Goal: Information Seeking & Learning: Find specific fact

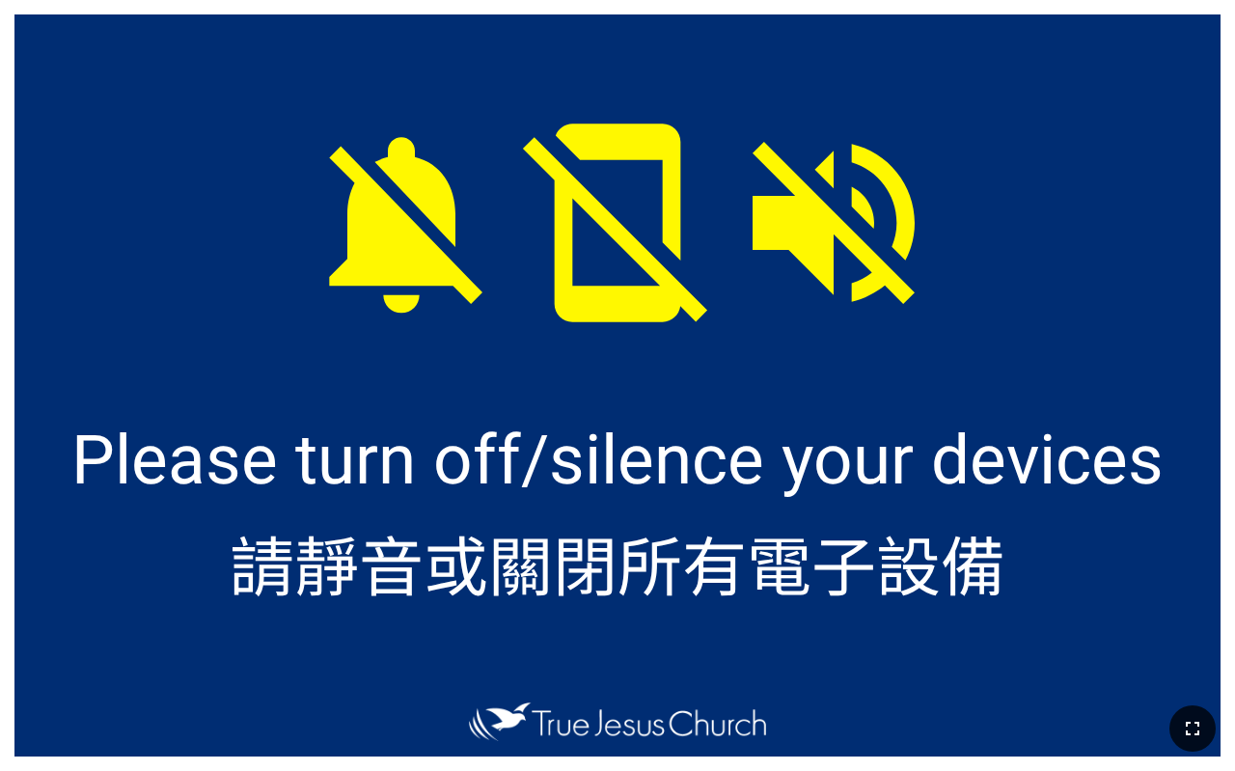
drag, startPoint x: 1207, startPoint y: 750, endPoint x: 1206, endPoint y: 735, distance: 15.5
click at [1207, 750] on div at bounding box center [617, 728] width 1235 height 85
click at [1205, 725] on button "button" at bounding box center [1192, 728] width 46 height 46
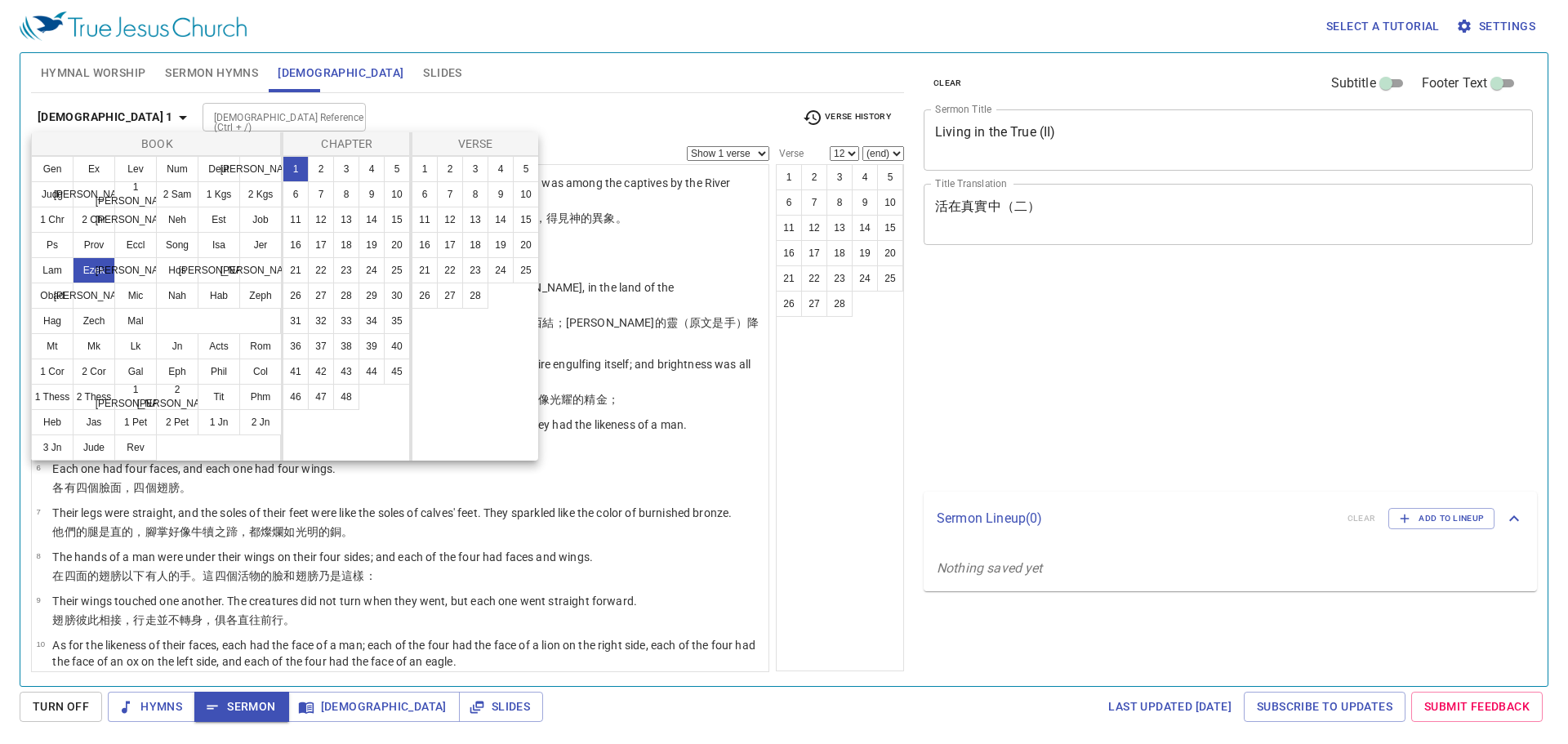
select select "12"
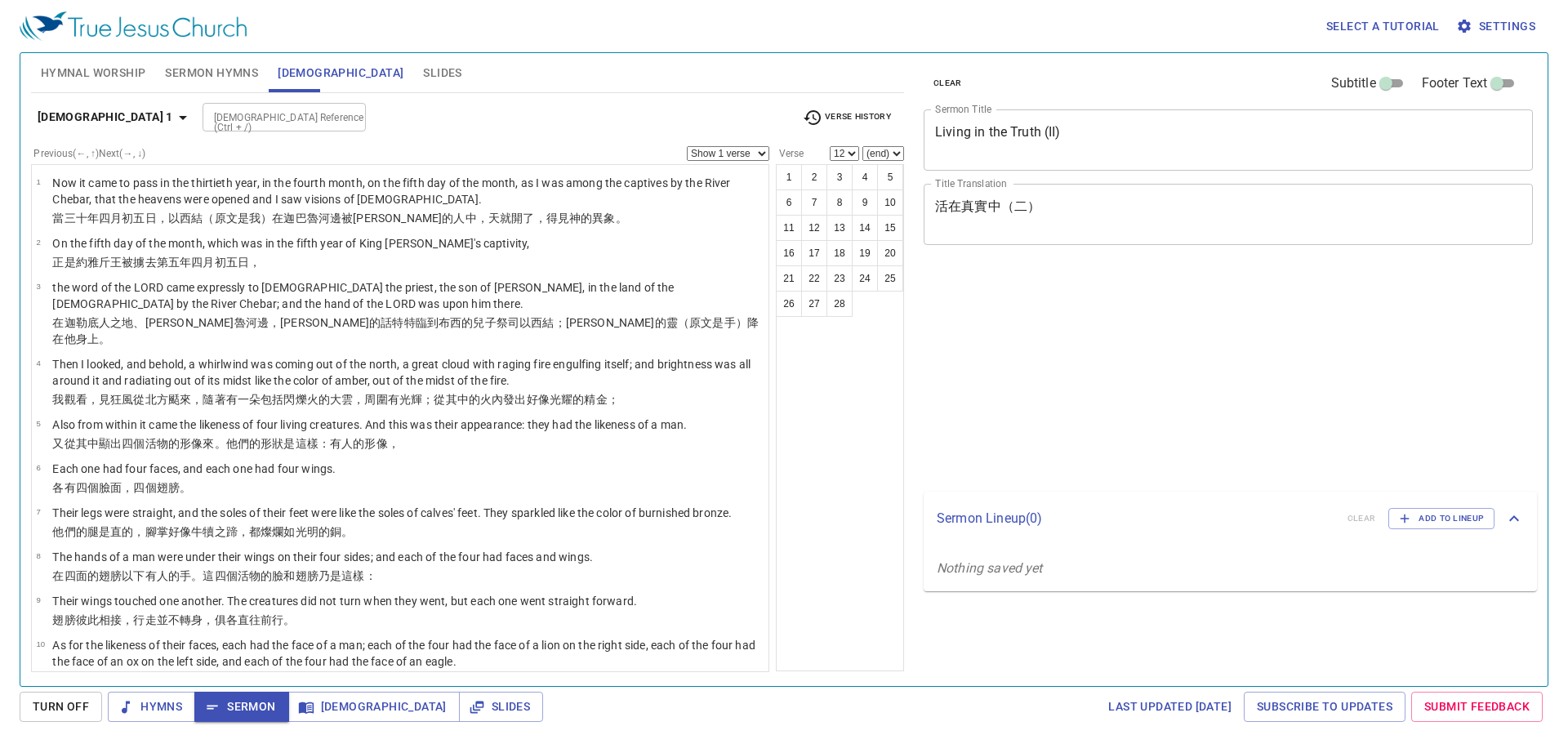
select select "12"
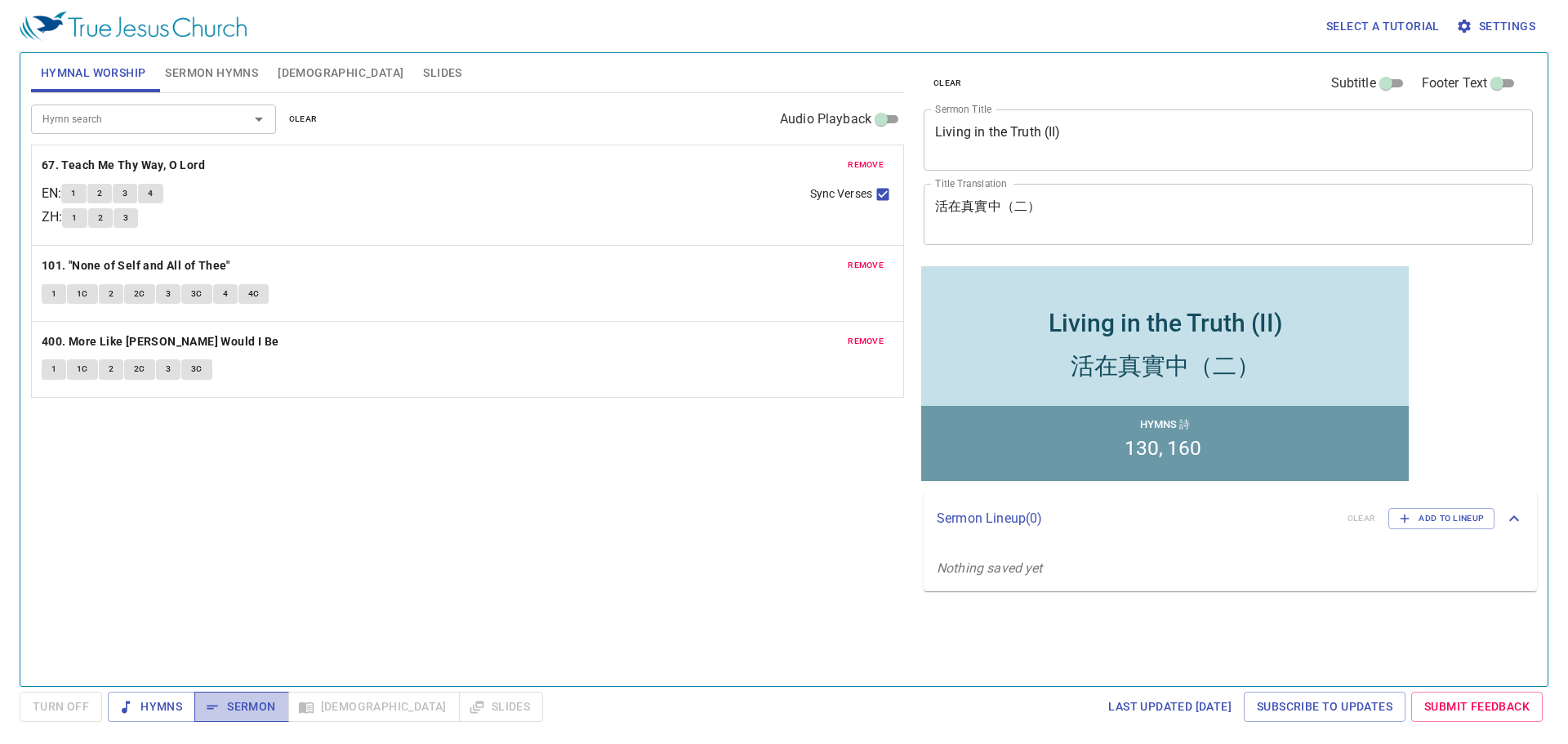
click at [253, 704] on span "Sermon" at bounding box center [241, 707] width 68 height 20
click at [291, 68] on span "[DEMOGRAPHIC_DATA]" at bounding box center [340, 73] width 126 height 20
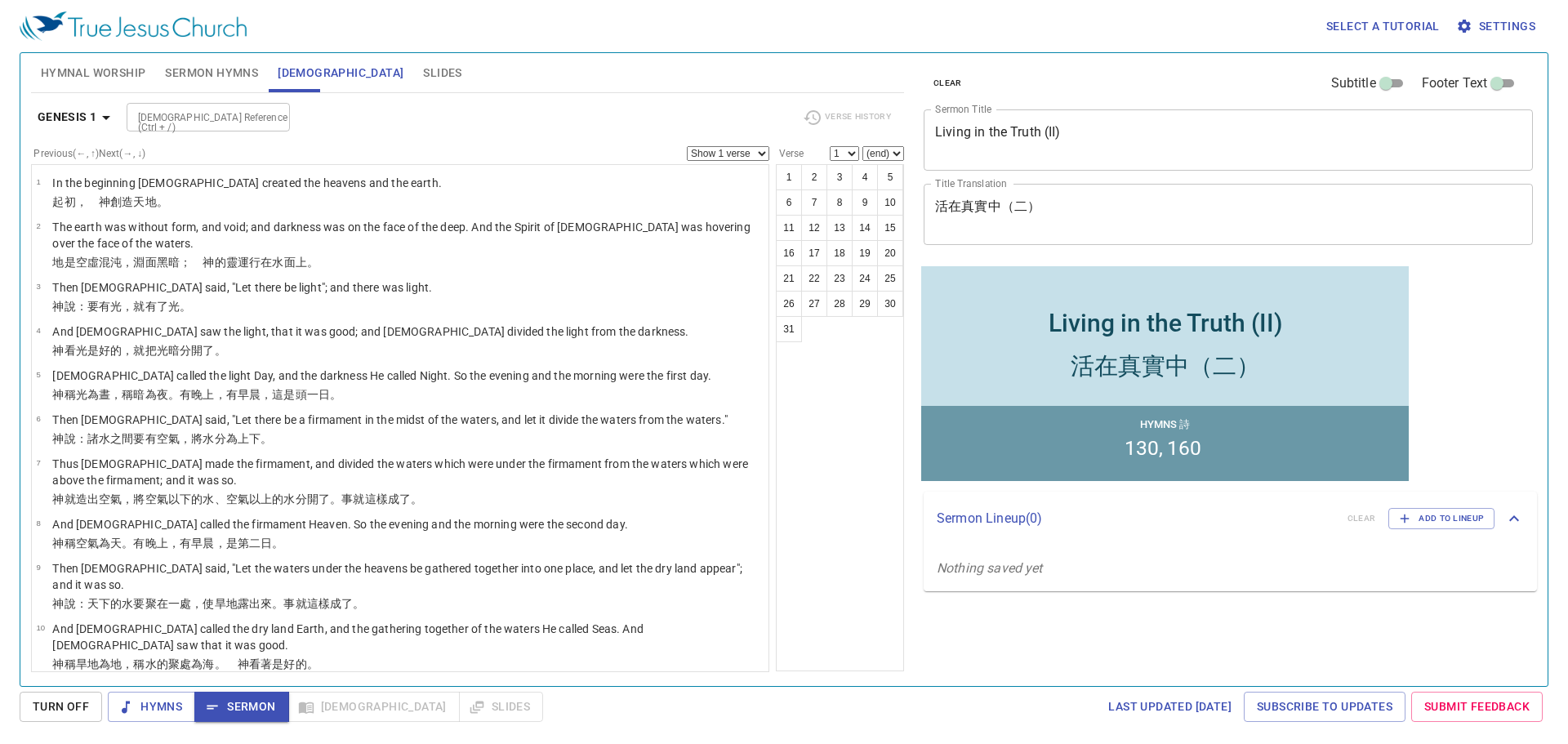
click at [85, 116] on b "Genesis 1" at bounding box center [67, 117] width 59 height 20
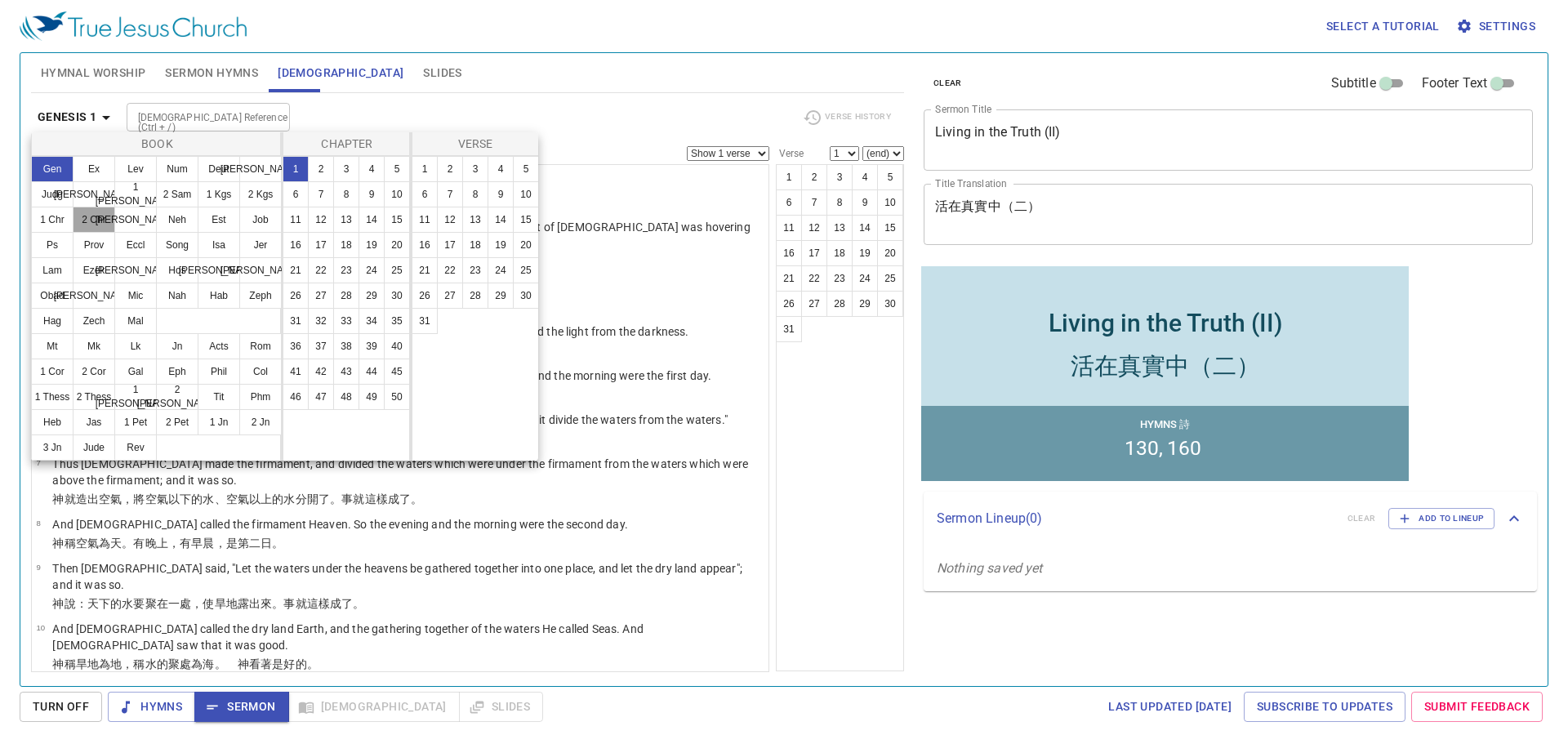
click at [91, 218] on button "2 Chr" at bounding box center [94, 219] width 42 height 26
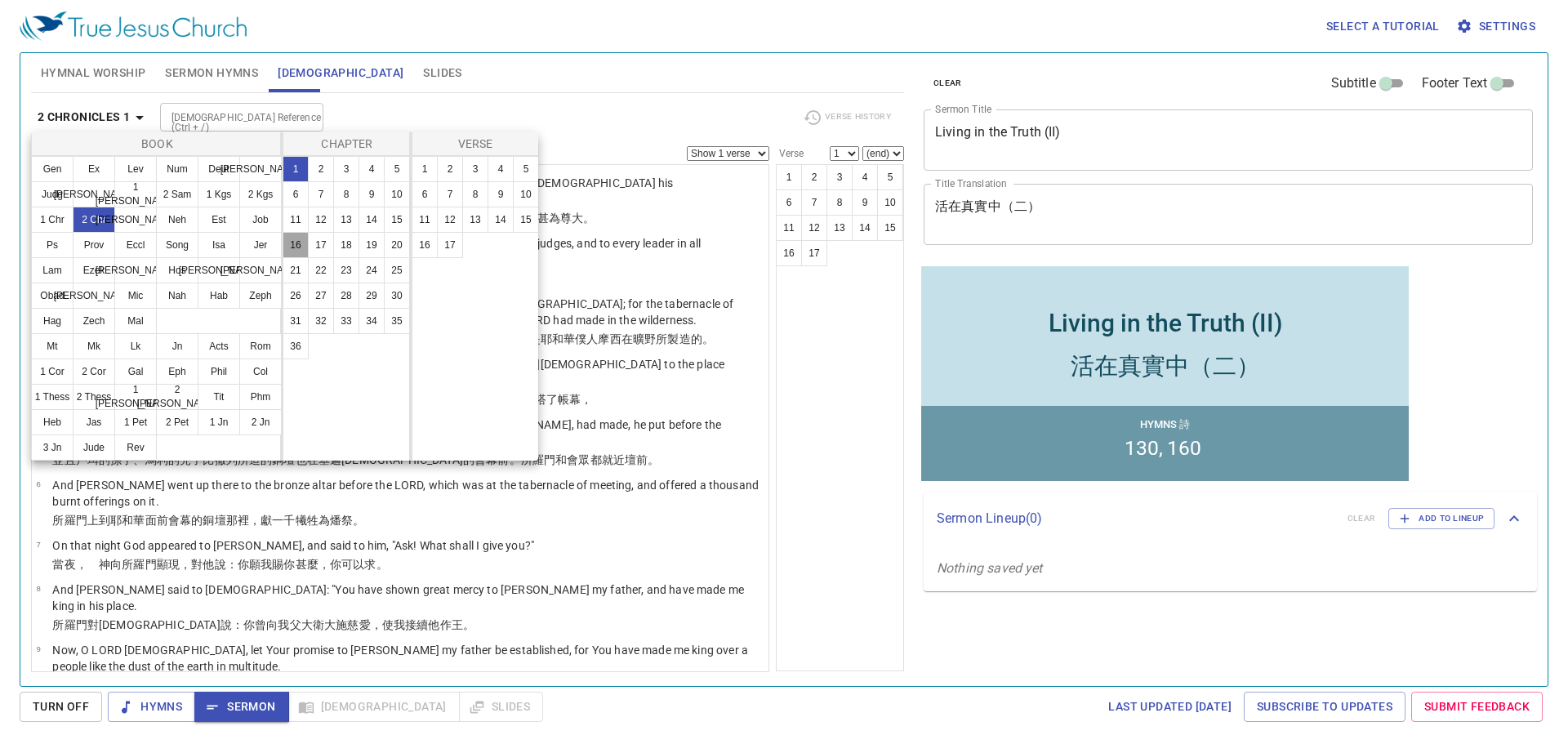
click at [297, 247] on button "16" at bounding box center [295, 245] width 26 height 26
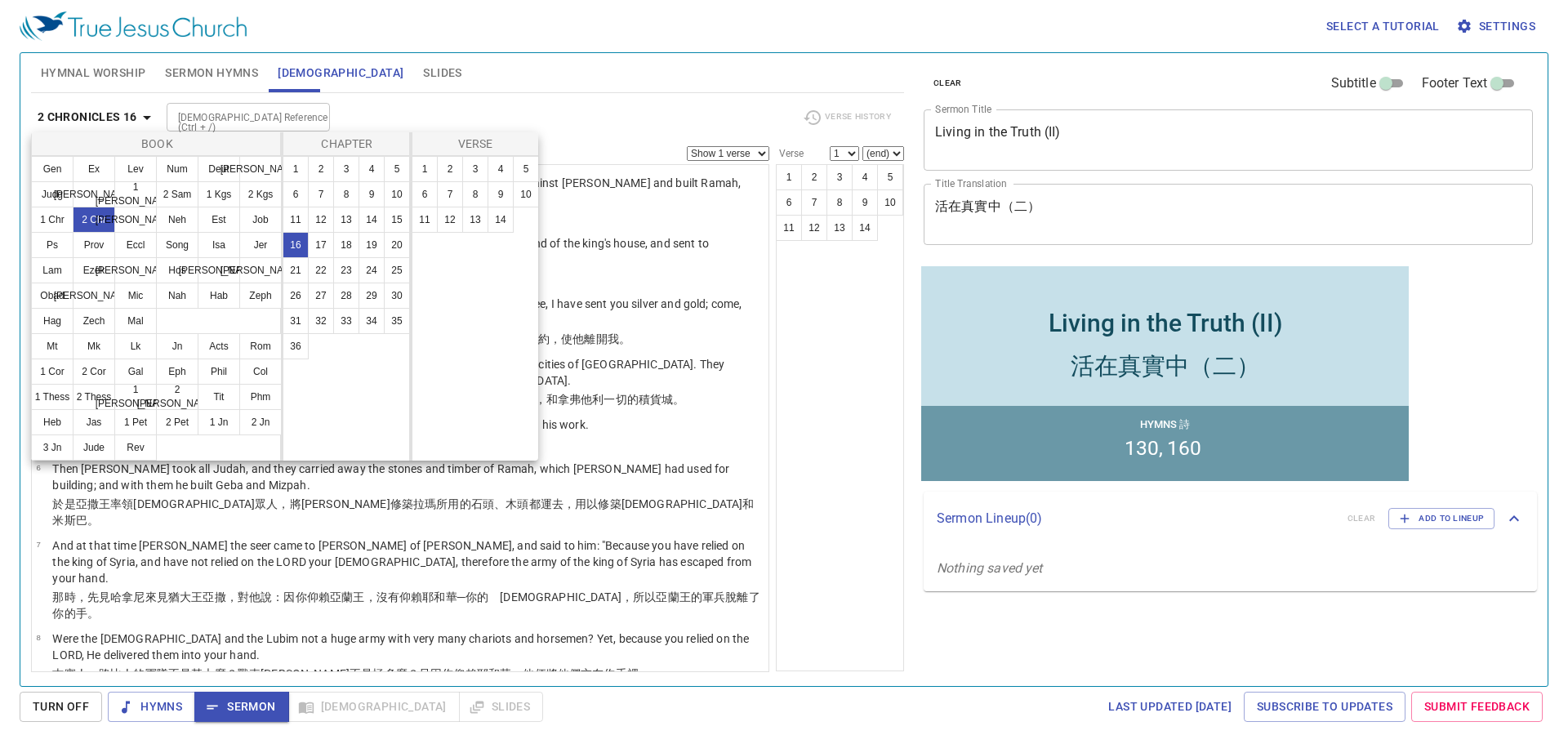
click at [632, 96] on div at bounding box center [784, 372] width 1568 height 744
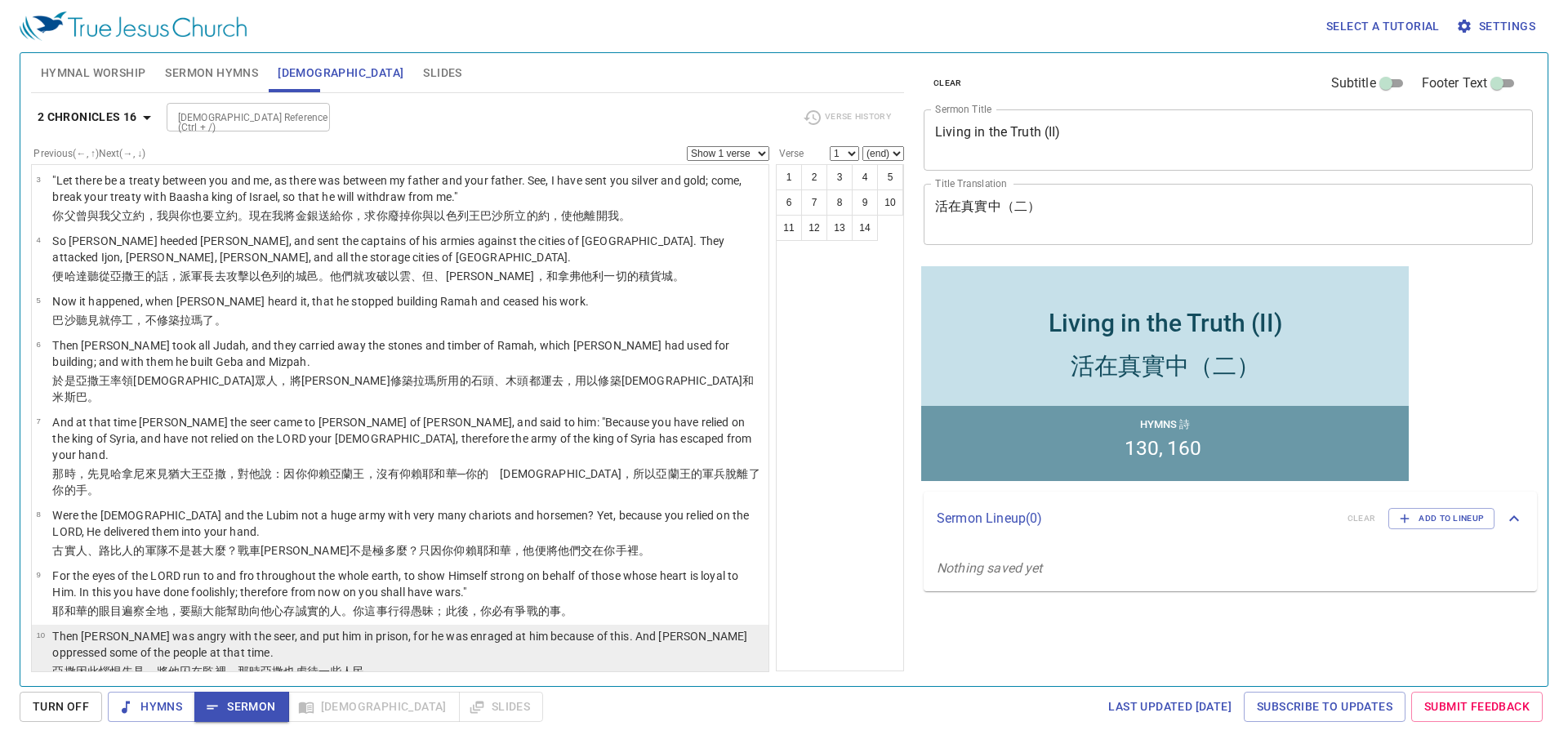
scroll to position [163, 0]
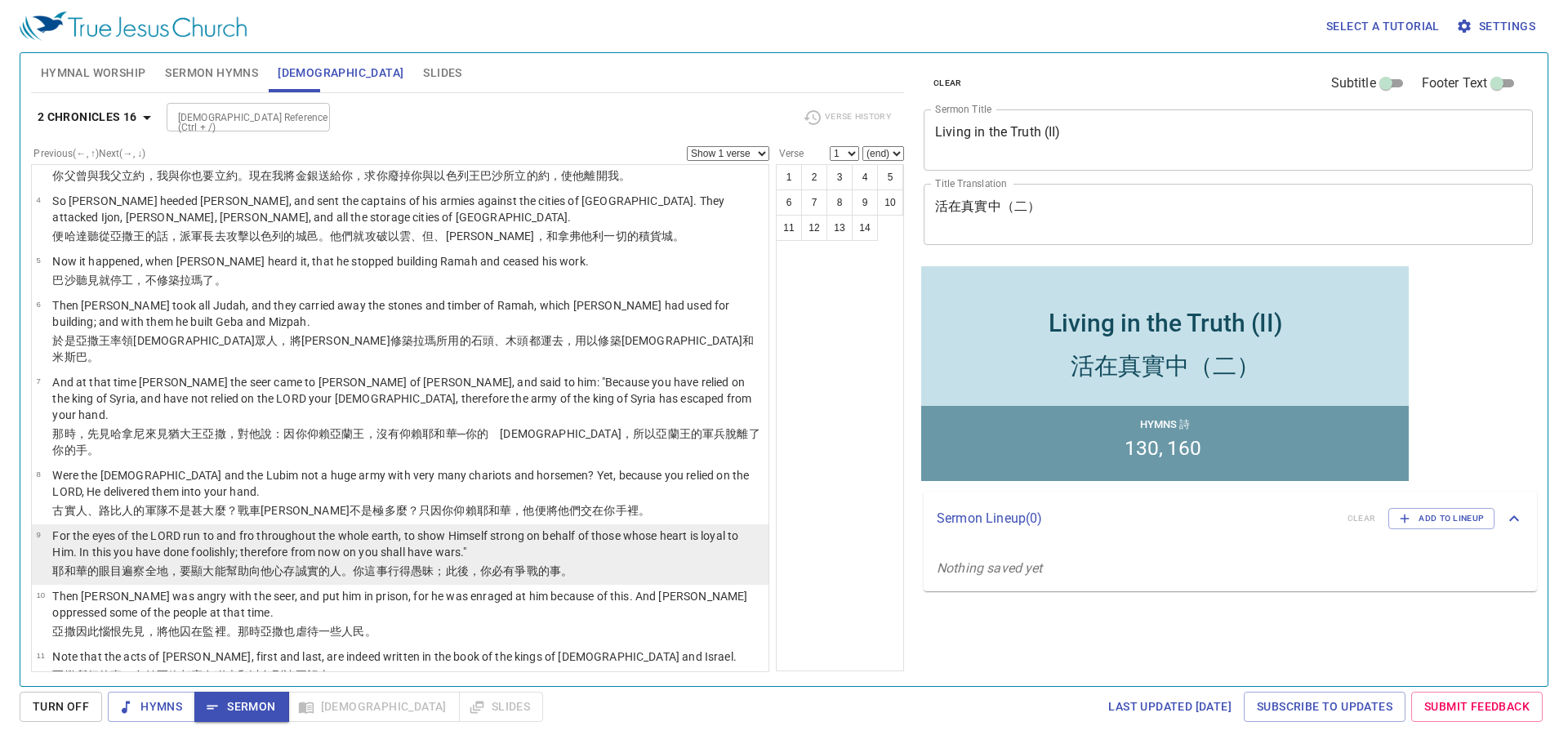
click at [269, 527] on p "For the eyes of the LORD run to and fro throughout the whole earth, to show Him…" at bounding box center [408, 543] width 711 height 33
select select "9"
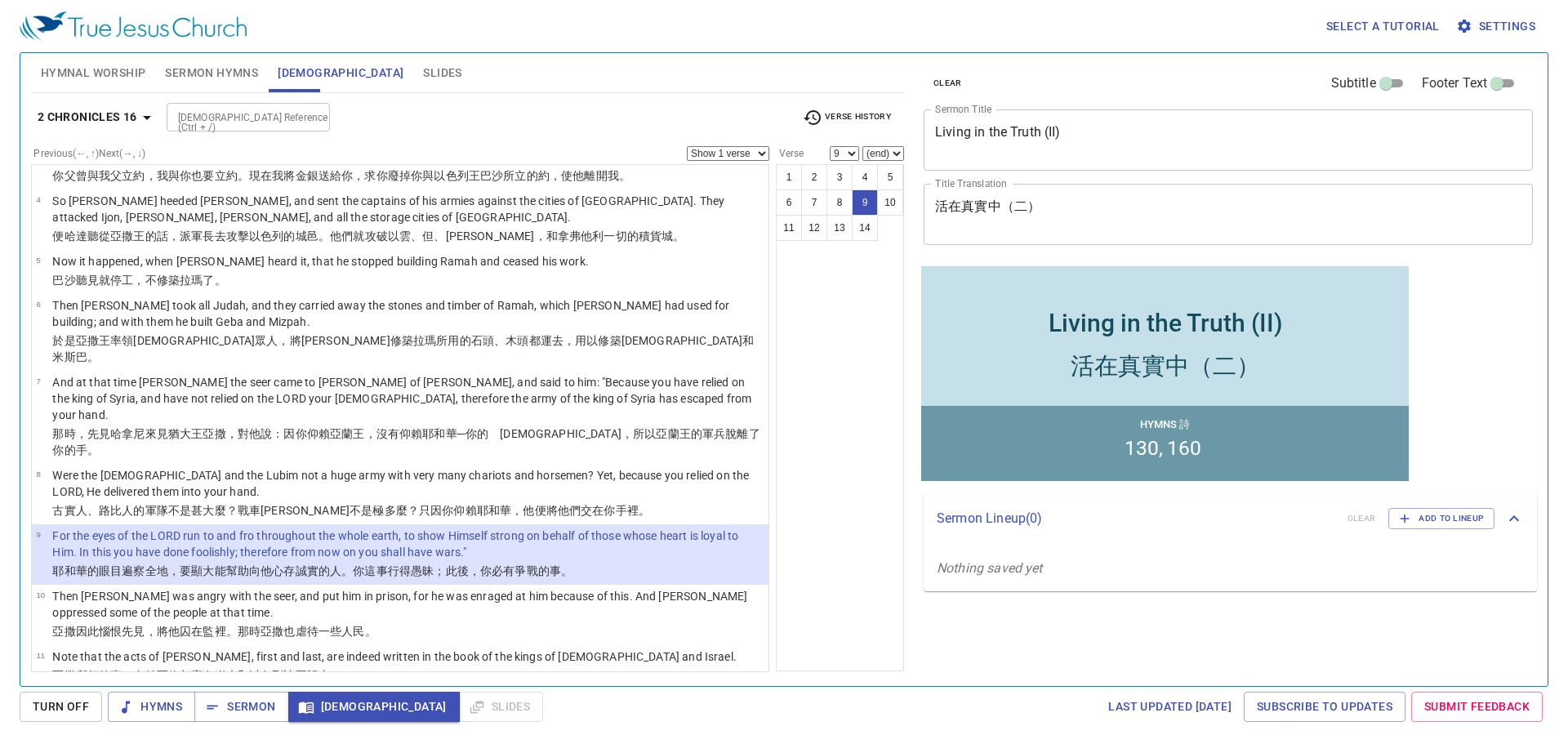
click at [196, 67] on span "Sermon Hymns" at bounding box center [212, 73] width 93 height 20
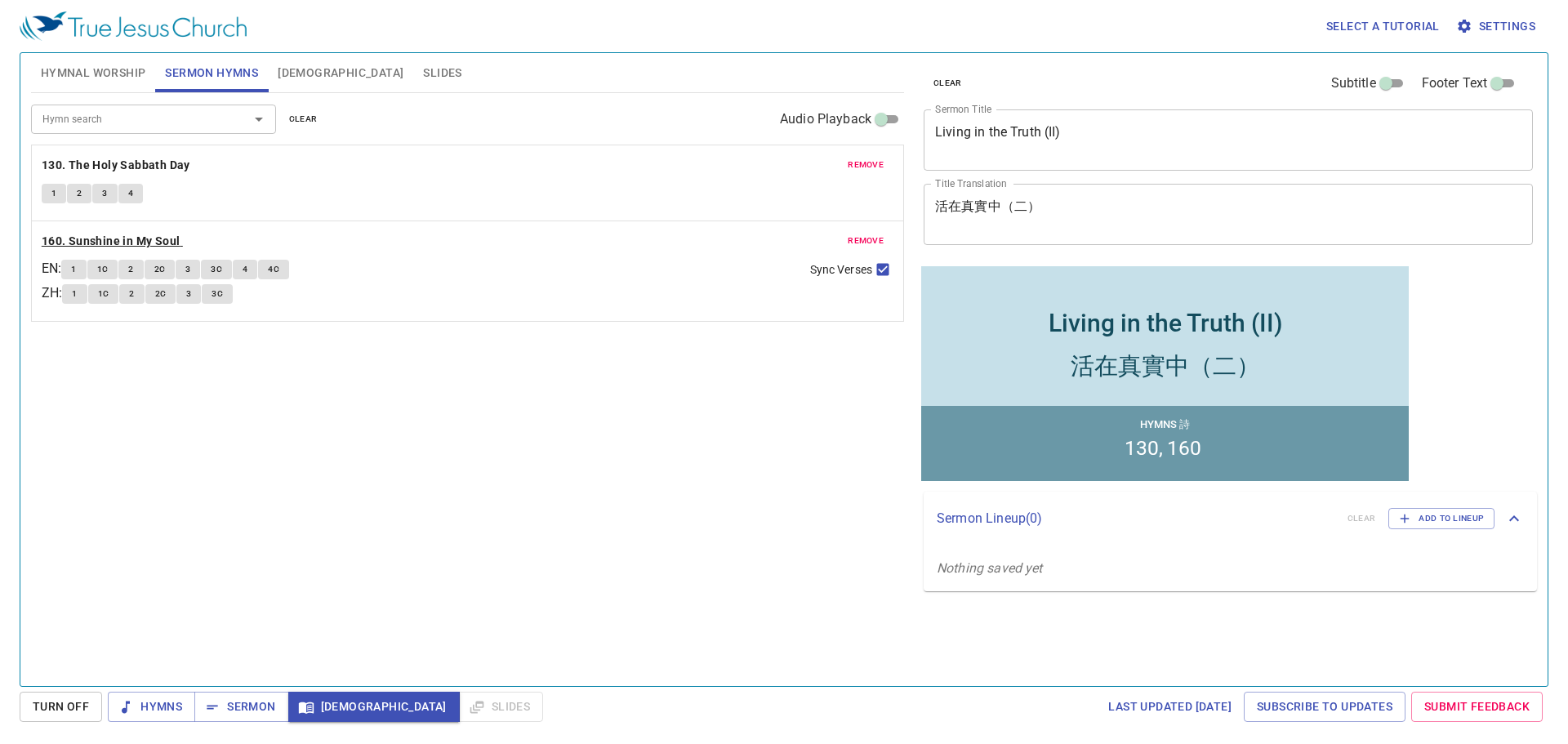
click at [106, 233] on b "160. Sunshine in My Soul" at bounding box center [111, 241] width 139 height 20
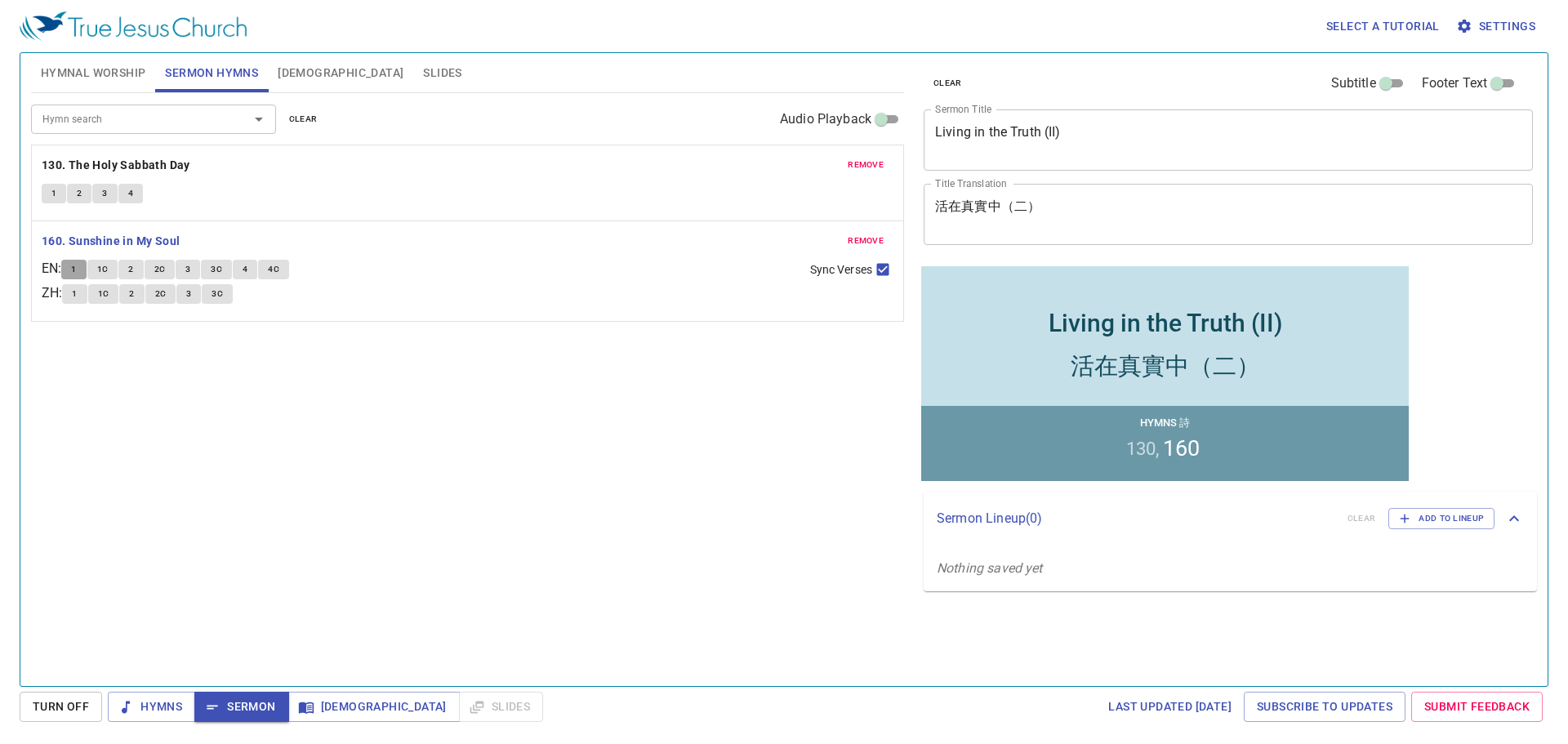
click at [77, 267] on button "1" at bounding box center [73, 269] width 25 height 19
click at [108, 269] on span "1C" at bounding box center [103, 269] width 12 height 14
click at [141, 273] on button "2" at bounding box center [130, 269] width 25 height 19
click at [166, 270] on span "2C" at bounding box center [160, 269] width 12 height 14
click at [190, 271] on span "3" at bounding box center [188, 269] width 5 height 14
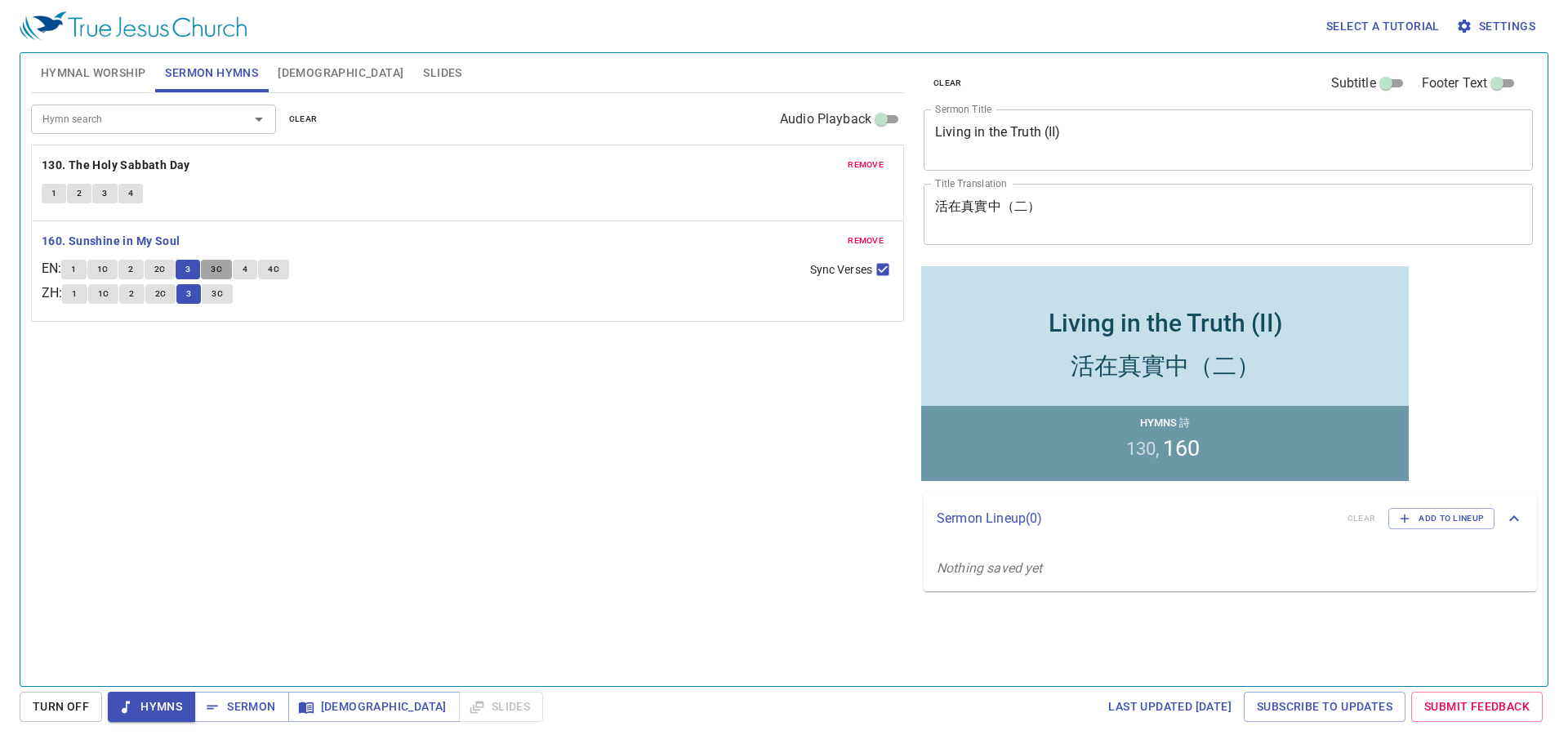
click at [222, 267] on span "3C" at bounding box center [217, 269] width 12 height 14
click at [247, 267] on span "4" at bounding box center [245, 269] width 5 height 14
click at [883, 267] on input "Sync Verses" at bounding box center [882, 273] width 21 height 21
click at [885, 265] on input "Sync Verses" at bounding box center [882, 273] width 21 height 21
checkbox input "true"
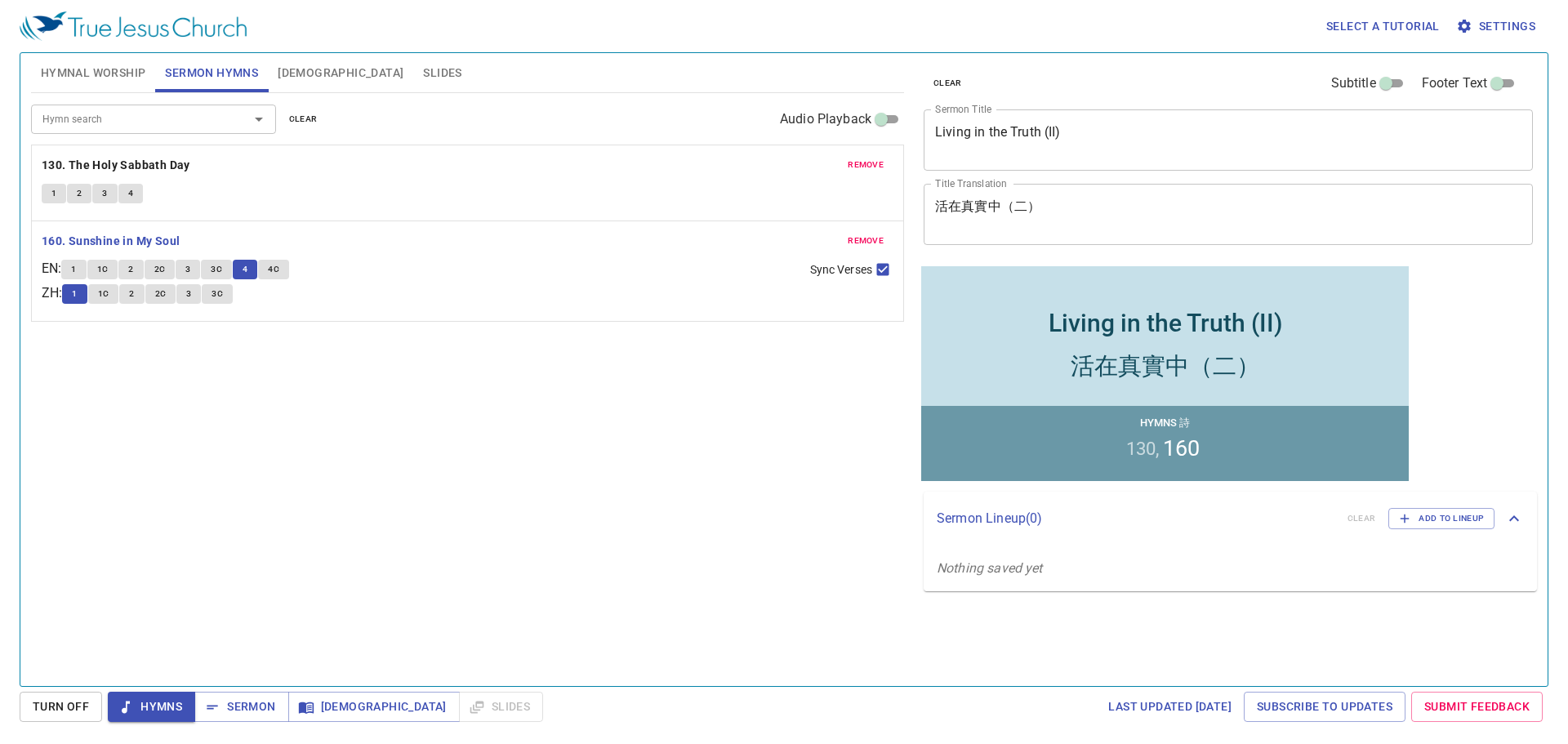
click at [285, 271] on button "4C" at bounding box center [273, 269] width 31 height 19
click at [253, 707] on span "Sermon" at bounding box center [241, 707] width 68 height 20
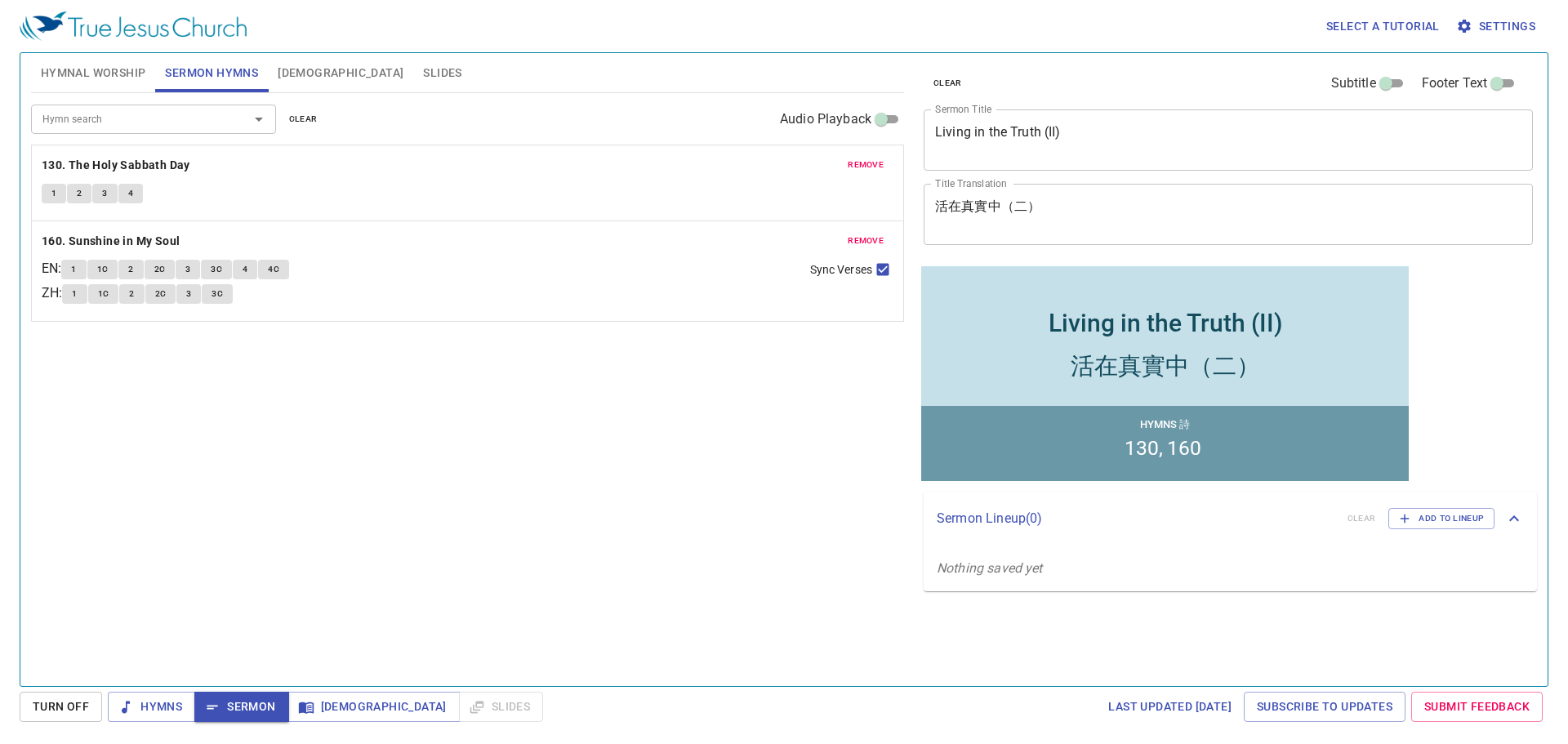
click at [423, 76] on span "Slides" at bounding box center [442, 73] width 38 height 20
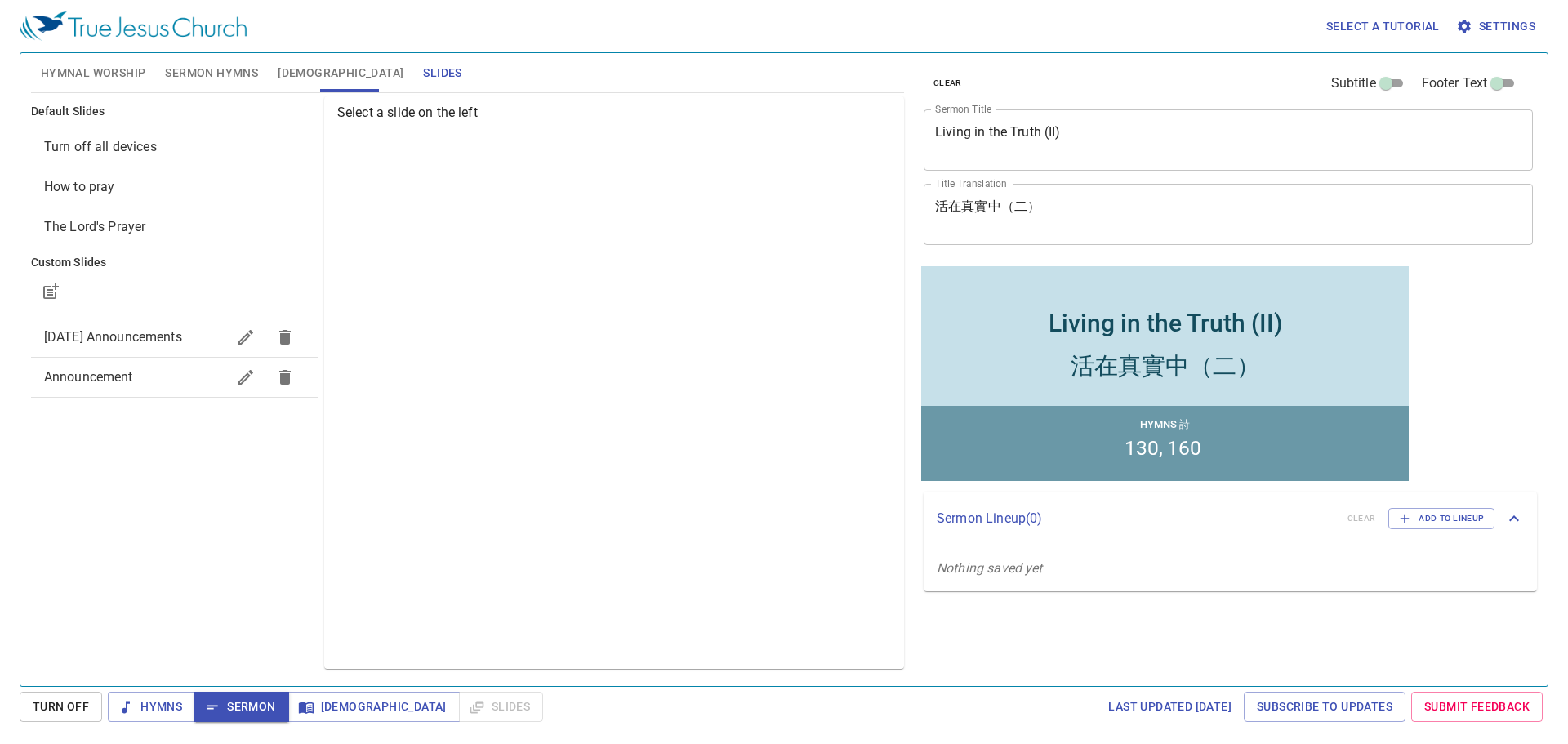
click at [156, 186] on span "How to pray" at bounding box center [174, 186] width 261 height 19
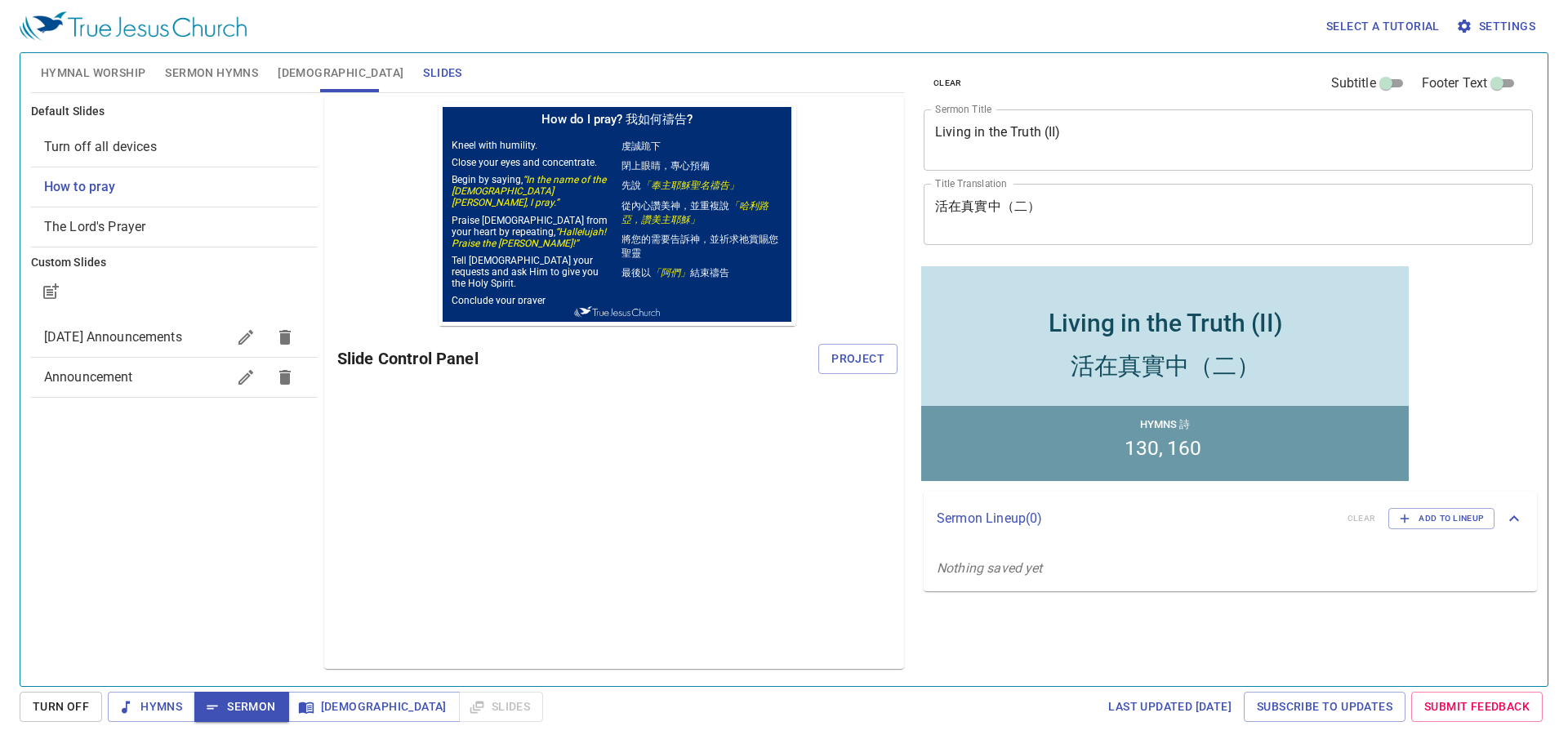
scroll to position [0, 0]
click at [853, 342] on div "Slide Control Panel Project" at bounding box center [617, 358] width 560 height 39
click at [860, 356] on span "Project" at bounding box center [858, 359] width 53 height 20
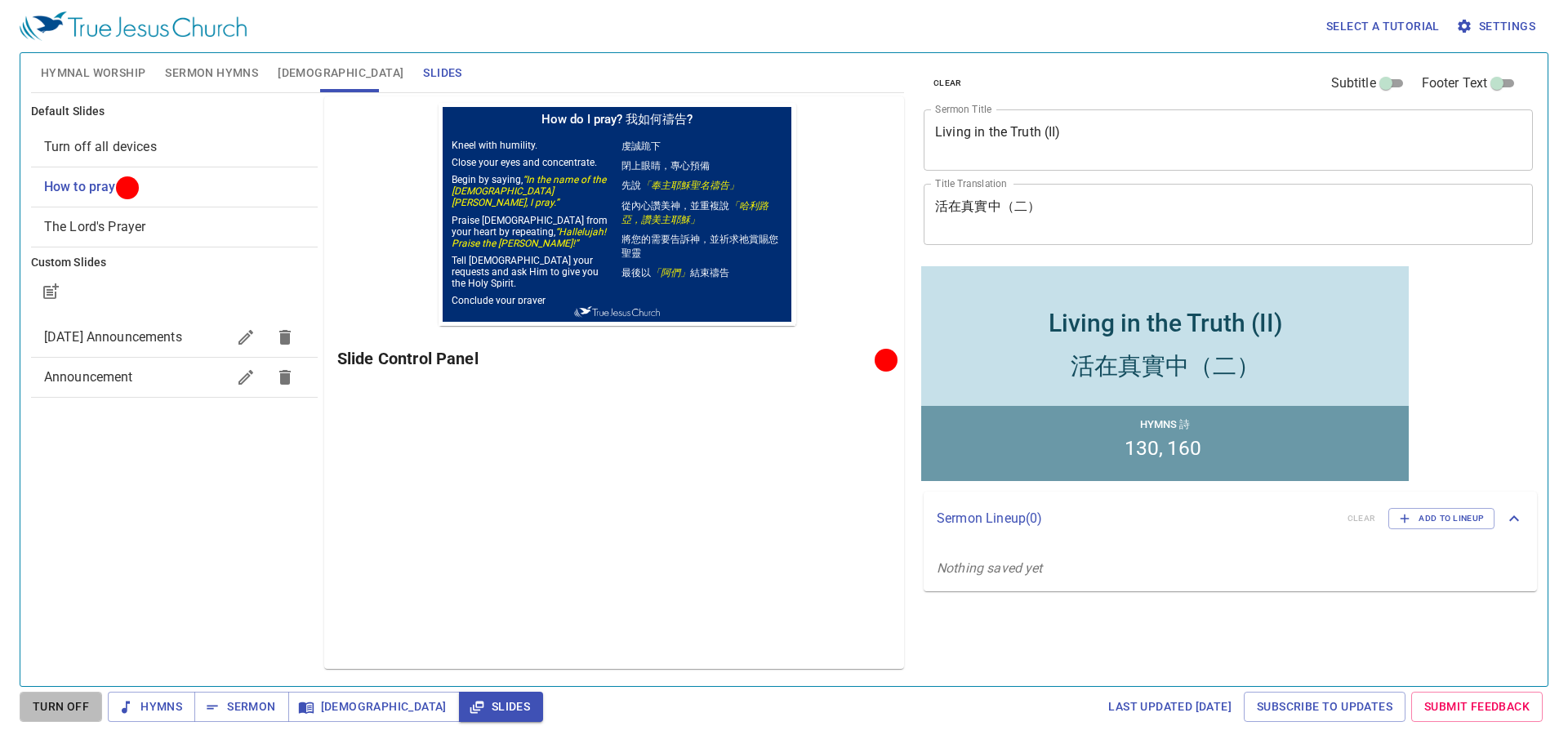
click at [59, 705] on span "Turn Off" at bounding box center [61, 707] width 57 height 20
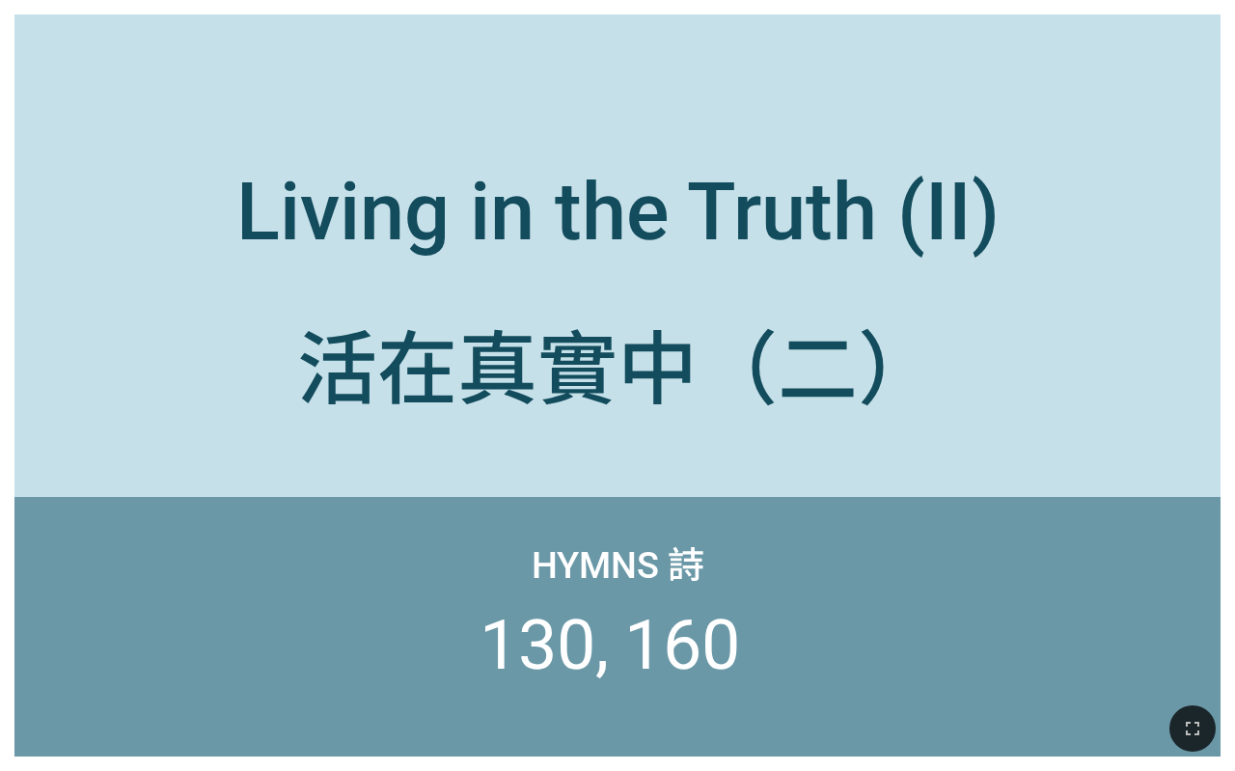
drag, startPoint x: 1176, startPoint y: 719, endPoint x: 1410, endPoint y: 861, distance: 274.5
click at [1176, 719] on button "button" at bounding box center [1192, 728] width 46 height 46
